Goal: Find contact information: Find contact information

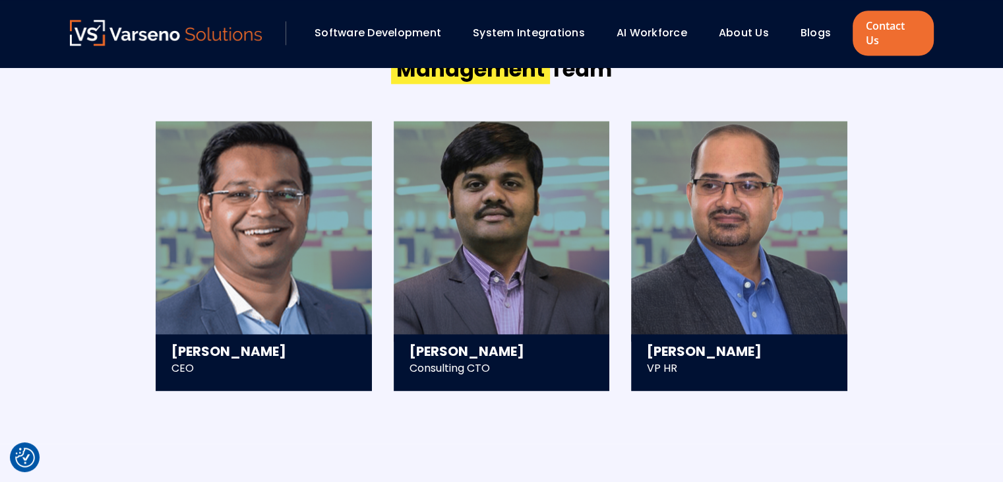
scroll to position [1781, 0]
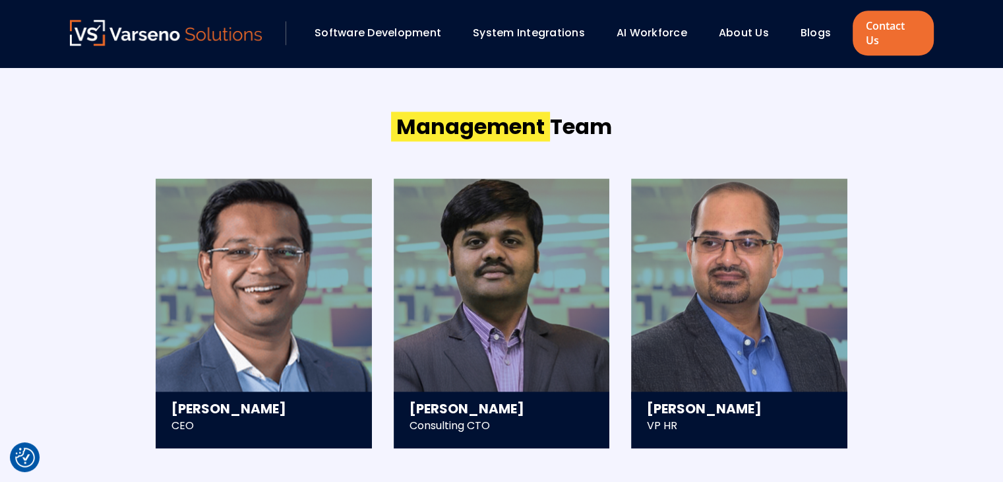
click at [580, 112] on h2 "Management Team" at bounding box center [501, 126] width 221 height 29
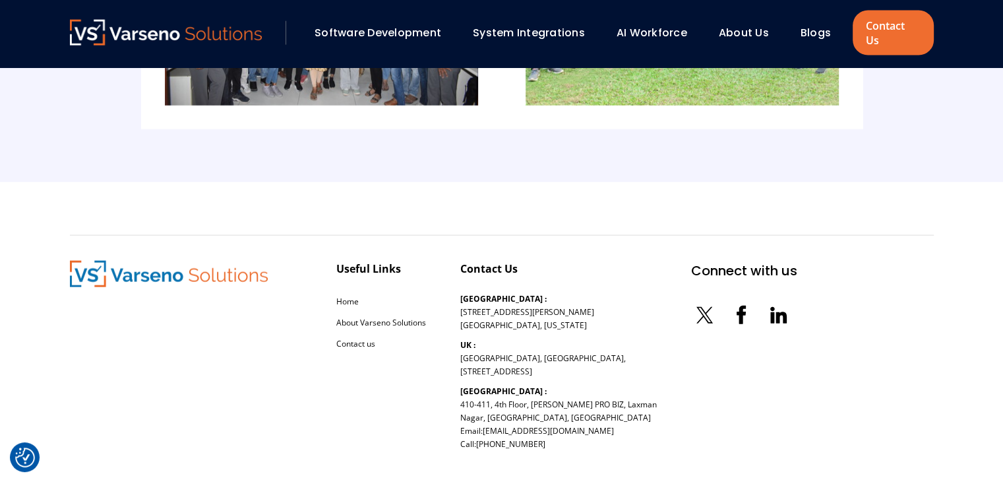
scroll to position [2957, 0]
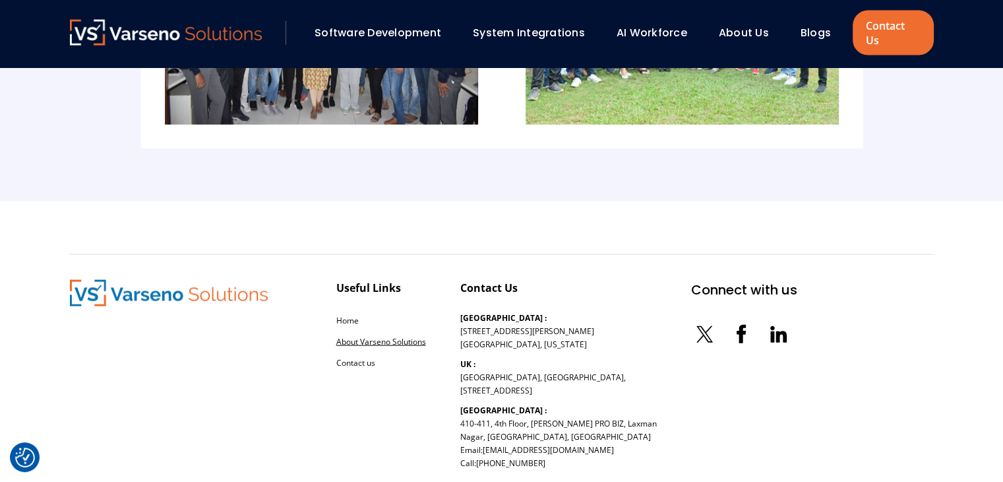
click at [388, 336] on link "About Varseno Solutions" at bounding box center [381, 341] width 90 height 11
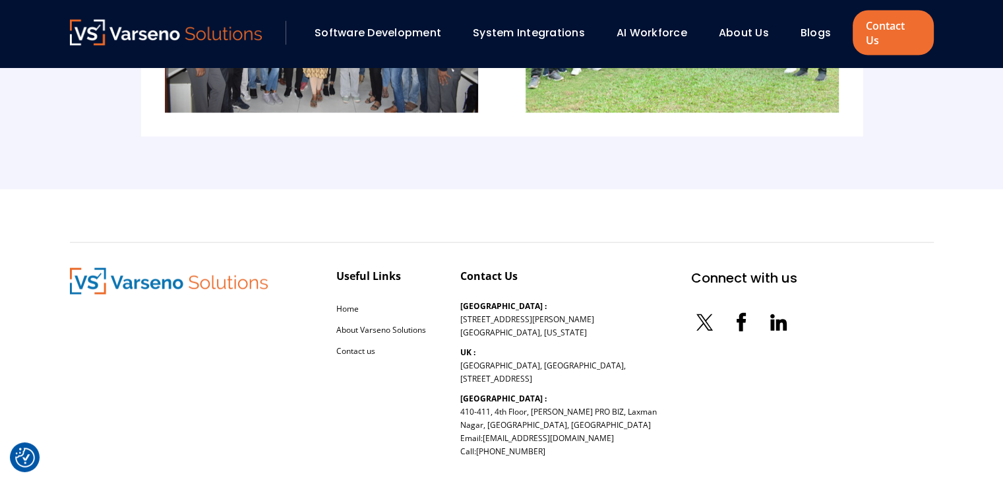
scroll to position [3023, 0]
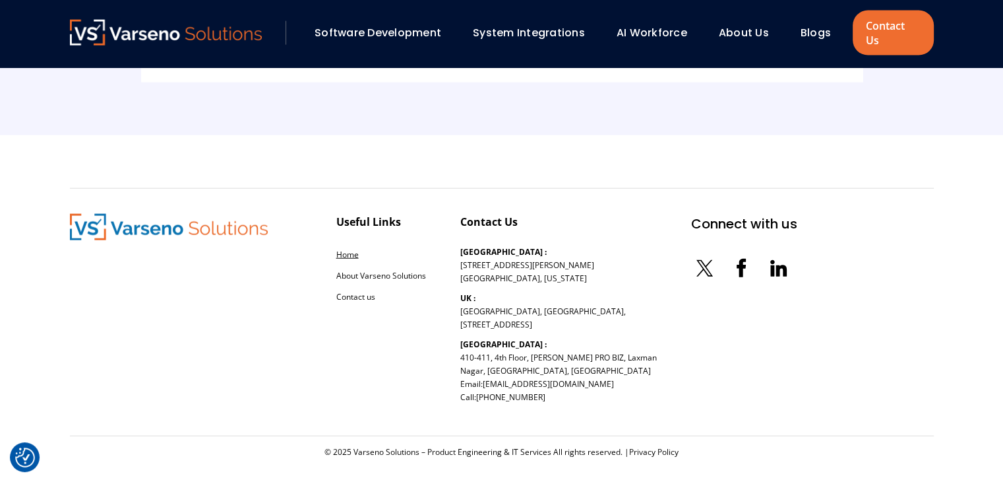
click at [346, 249] on link "Home" at bounding box center [347, 254] width 22 height 11
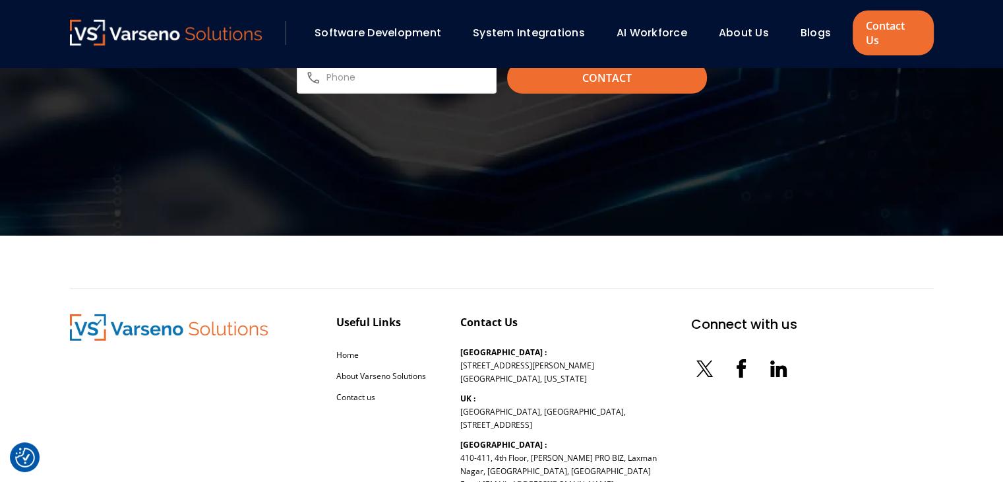
scroll to position [4222, 0]
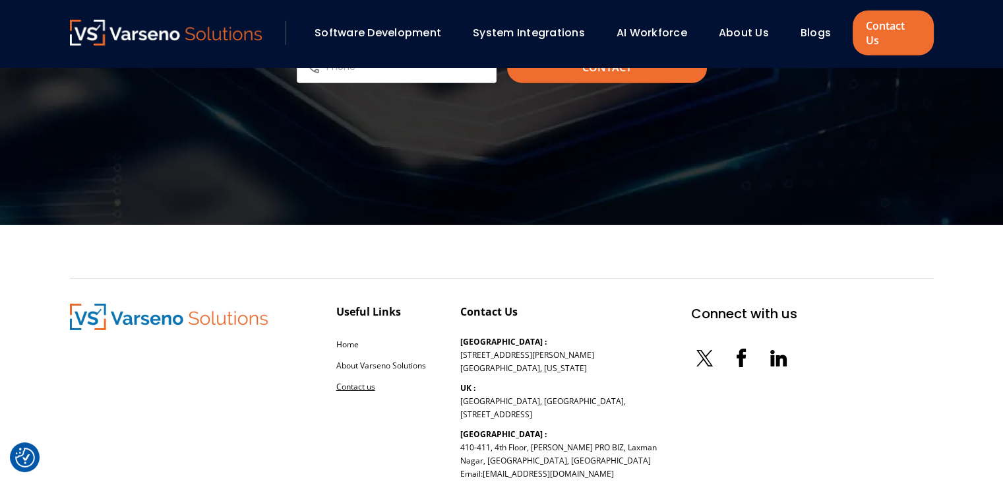
click at [352, 381] on link "Contact us" at bounding box center [355, 386] width 39 height 11
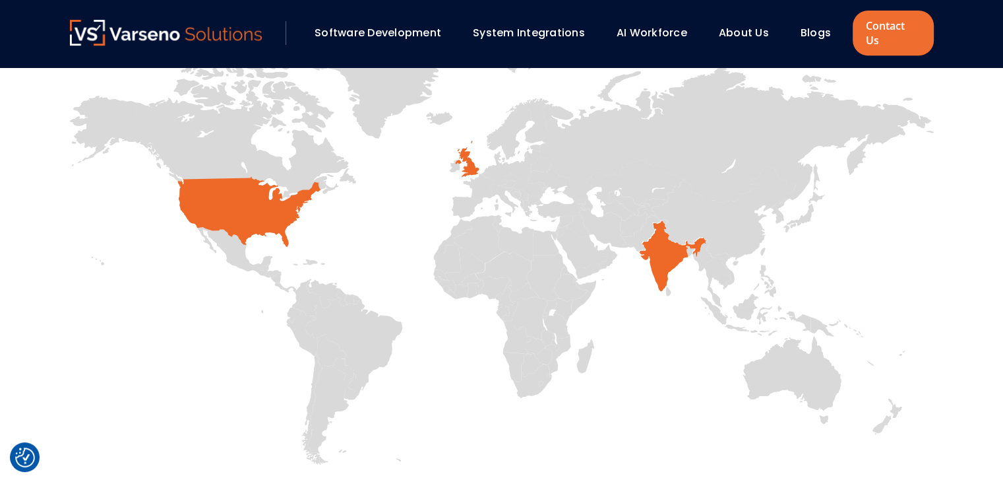
scroll to position [608, 0]
